Goal: Task Accomplishment & Management: Complete application form

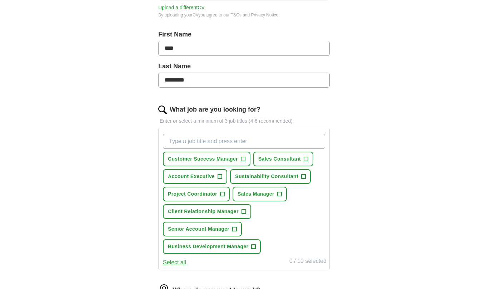
scroll to position [142, 0]
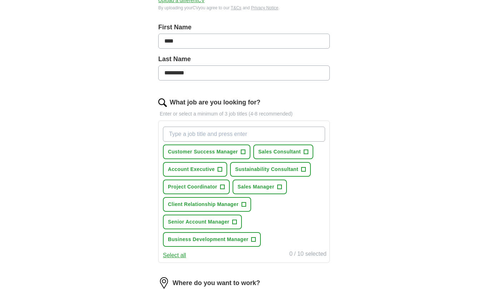
click at [223, 135] on input "What job are you looking for?" at bounding box center [244, 134] width 162 height 15
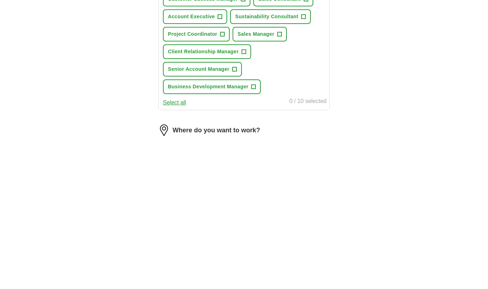
type input "Account manager"
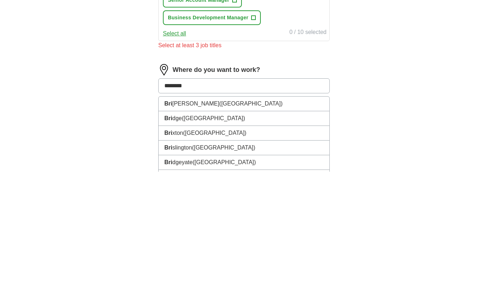
type input "********"
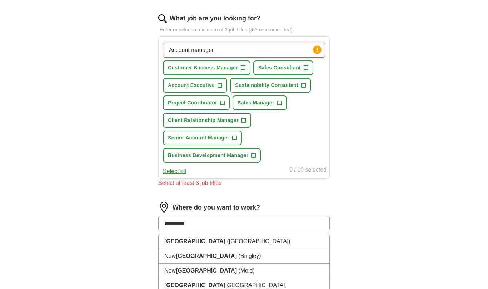
scroll to position [217, 0]
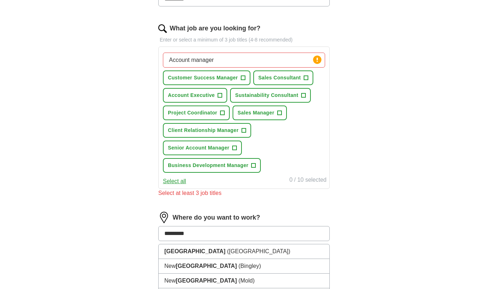
click at [245, 133] on span "+" at bounding box center [244, 131] width 4 height 6
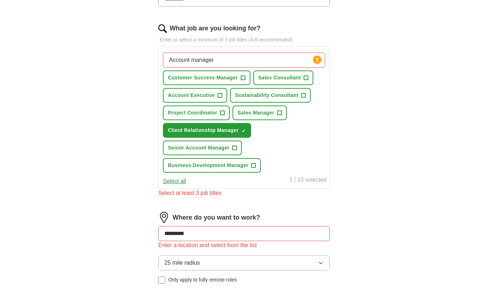
click at [219, 114] on button "Project Coordinator +" at bounding box center [196, 112] width 67 height 15
click at [216, 95] on button "Account Executive +" at bounding box center [195, 95] width 64 height 15
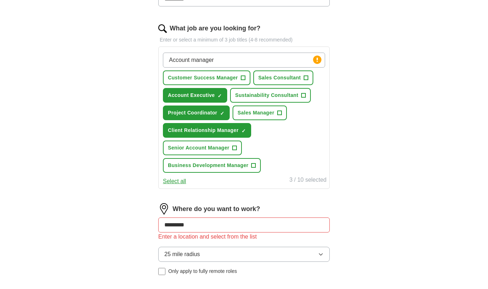
click at [235, 148] on span "+" at bounding box center [235, 148] width 4 height 6
click at [204, 257] on button "25 mile radius" at bounding box center [244, 254] width 172 height 15
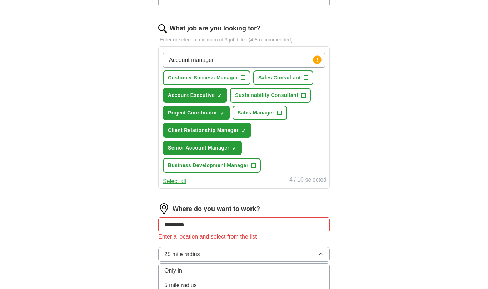
click at [198, 288] on div "5 mile radius" at bounding box center [243, 285] width 159 height 9
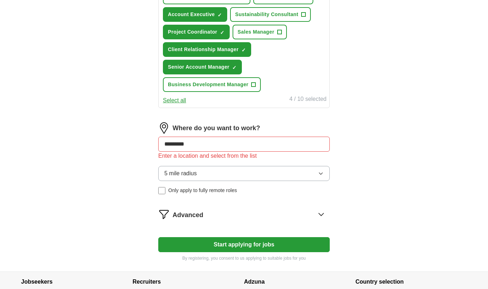
scroll to position [299, 0]
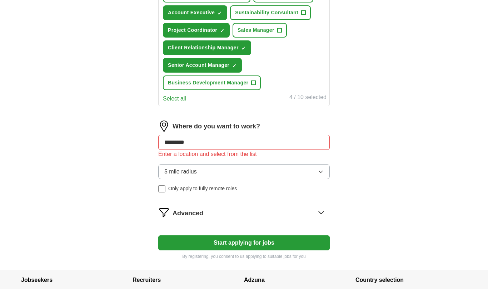
click at [238, 244] on button "Start applying for jobs" at bounding box center [244, 242] width 172 height 15
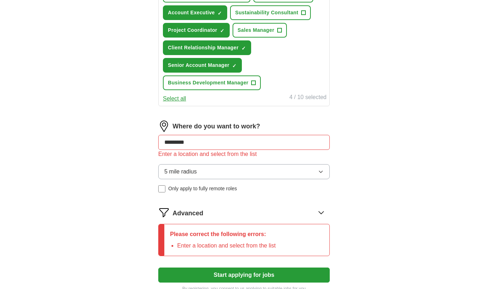
click at [261, 204] on form "Select a CV [PERSON_NAME] 2025.docx [DATE] 09:29 Upload a different CV By uploa…" at bounding box center [244, 44] width 172 height 493
click at [302, 178] on button "5 mile radius" at bounding box center [244, 171] width 172 height 15
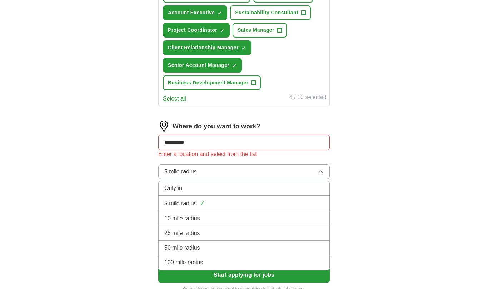
click at [224, 207] on div "5 mile radius ✓" at bounding box center [243, 203] width 159 height 10
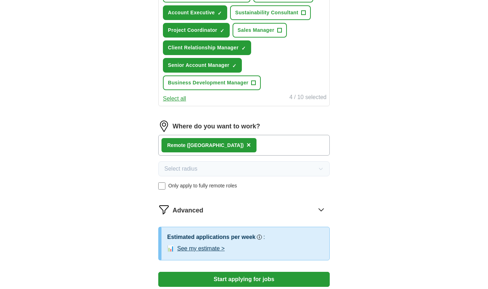
click at [171, 185] on span "Only apply to fully remote roles" at bounding box center [202, 186] width 69 height 8
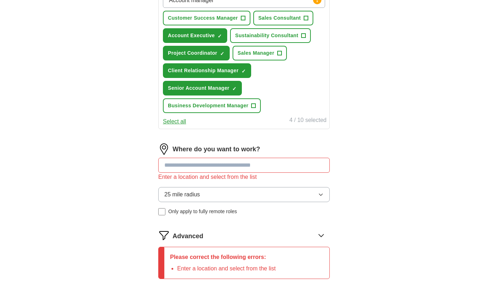
scroll to position [277, 0]
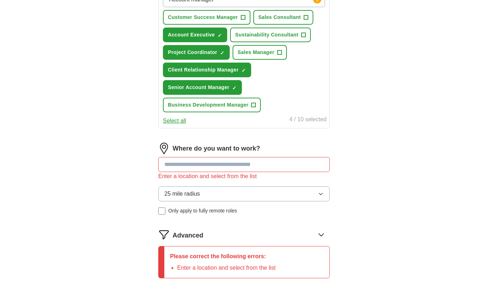
click at [226, 169] on input at bounding box center [244, 164] width 172 height 15
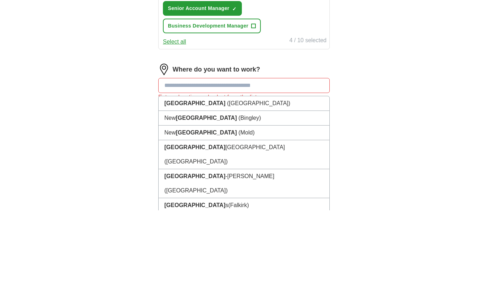
click at [227, 179] on span "([GEOGRAPHIC_DATA])" at bounding box center [258, 182] width 63 height 6
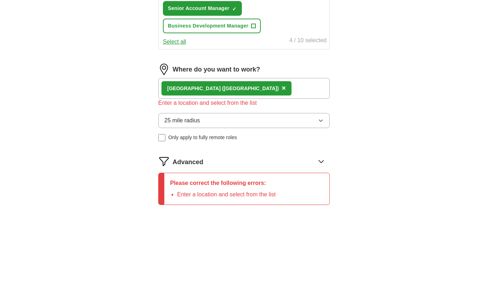
scroll to position [315, 0]
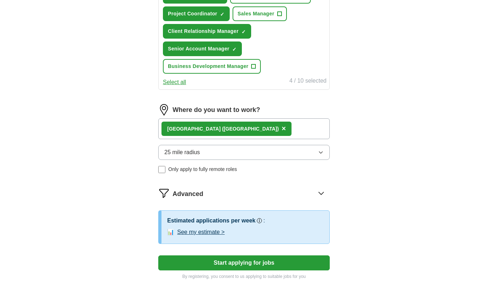
click at [233, 262] on button "Start applying for jobs" at bounding box center [244, 262] width 172 height 15
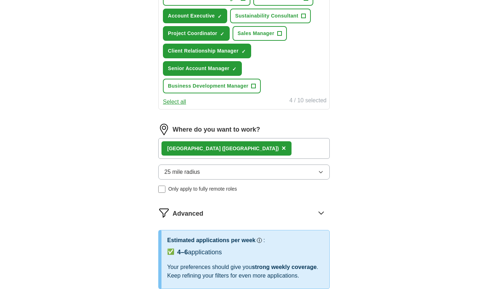
select select "**"
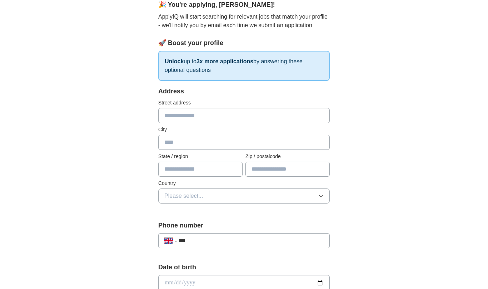
scroll to position [0, 0]
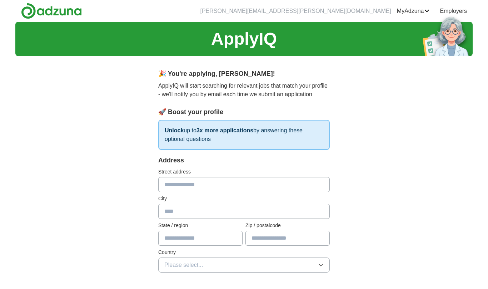
click at [221, 183] on input "text" at bounding box center [244, 184] width 172 height 15
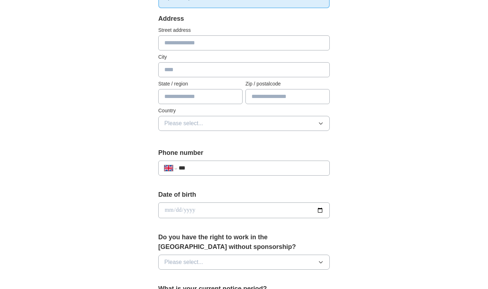
scroll to position [140, 0]
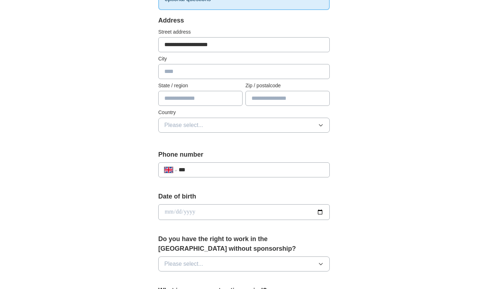
type input "**********"
click at [205, 71] on input "text" at bounding box center [244, 71] width 172 height 15
type input "********"
click at [197, 95] on input "text" at bounding box center [200, 98] width 84 height 15
type input "******"
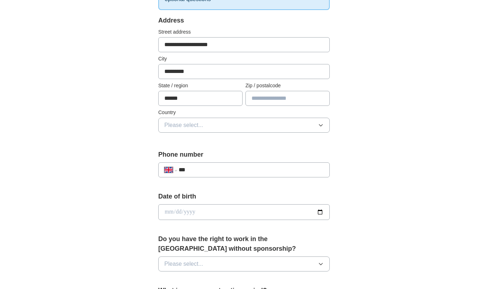
click at [281, 97] on input "text" at bounding box center [287, 98] width 84 height 15
type input "*"
type input "*******"
click at [212, 131] on button "Please select..." at bounding box center [244, 125] width 172 height 15
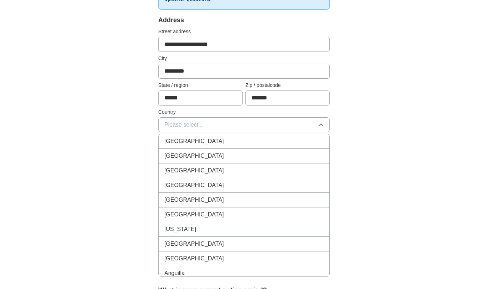
scroll to position [140, 0]
click at [229, 143] on div "[GEOGRAPHIC_DATA]" at bounding box center [243, 141] width 159 height 9
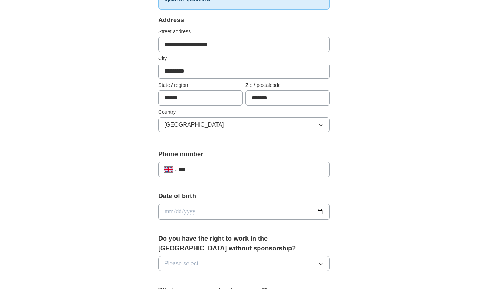
click at [223, 167] on input "***" at bounding box center [251, 169] width 145 height 9
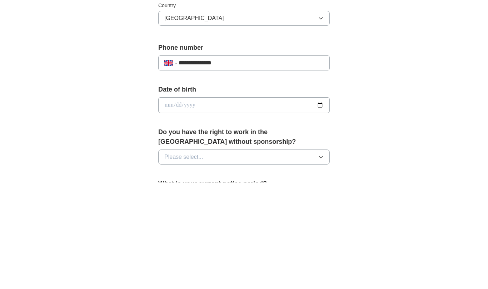
type input "**********"
click at [318, 204] on input "date" at bounding box center [244, 212] width 172 height 16
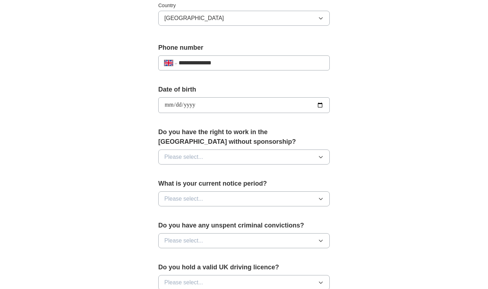
click at [285, 98] on input "**********" at bounding box center [244, 105] width 172 height 16
type input "**********"
click at [223, 154] on button "Please select..." at bounding box center [244, 156] width 172 height 15
click at [210, 172] on div "Yes" at bounding box center [243, 173] width 159 height 9
click at [213, 193] on button "Please select..." at bounding box center [244, 198] width 172 height 15
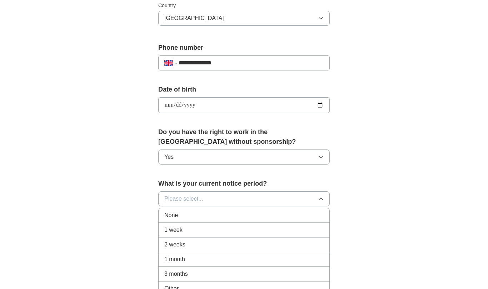
click at [199, 255] on div "1 month" at bounding box center [243, 259] width 159 height 9
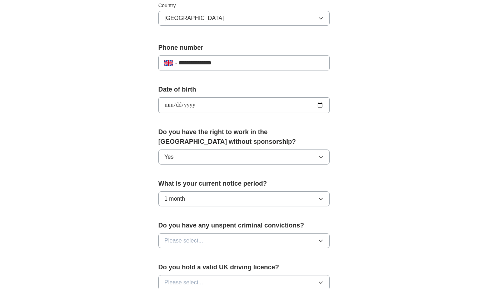
click at [213, 239] on button "Please select..." at bounding box center [244, 240] width 172 height 15
click at [195, 270] on div "No" at bounding box center [243, 271] width 159 height 9
click at [209, 281] on button "Please select..." at bounding box center [244, 282] width 172 height 15
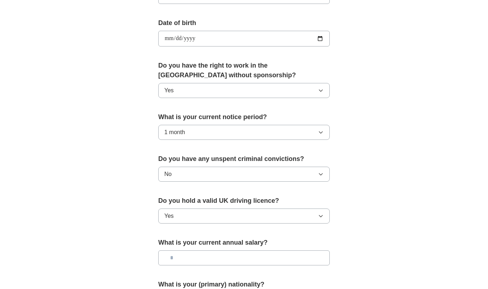
click at [195, 254] on input "text" at bounding box center [244, 257] width 172 height 15
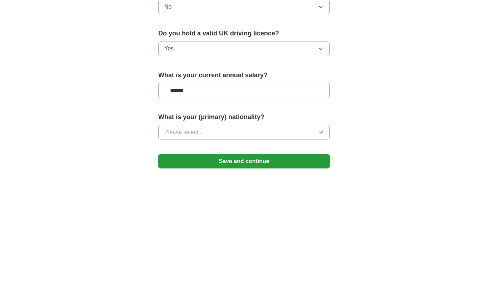
type input "*******"
click at [320, 242] on button "Please select..." at bounding box center [244, 249] width 172 height 15
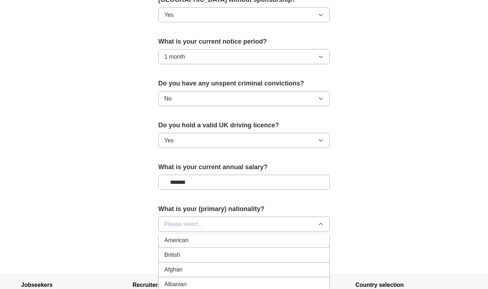
scroll to position [389, 0]
click at [207, 250] on div "British" at bounding box center [243, 254] width 159 height 9
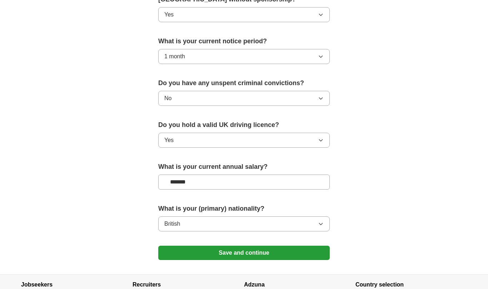
scroll to position [388, 0]
click at [240, 246] on button "Save and continue" at bounding box center [244, 253] width 172 height 14
